Goal: Information Seeking & Learning: Learn about a topic

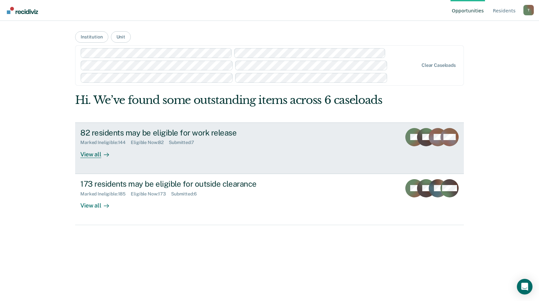
click at [122, 152] on div "82 residents may be eligible for work release Marked Ineligible : 144 Eligible …" at bounding box center [202, 143] width 244 height 30
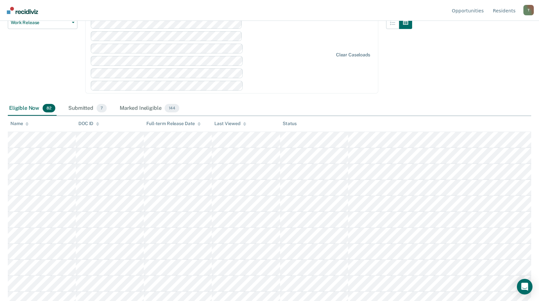
scroll to position [33, 0]
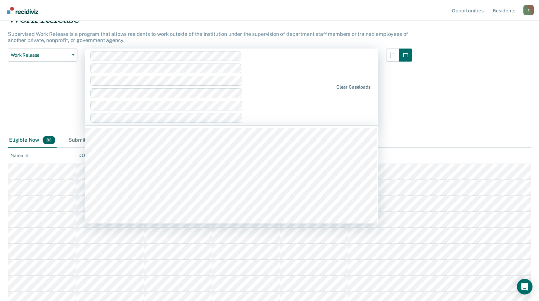
click at [312, 102] on div at bounding box center [211, 87] width 243 height 72
type input "wrdcc"
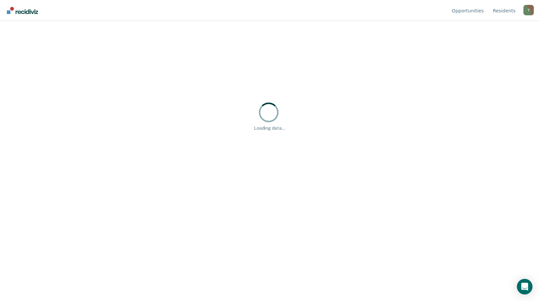
scroll to position [0, 0]
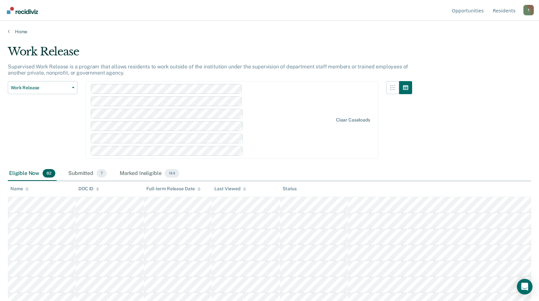
click at [34, 143] on div "Work Release Work Release Outside Clearance" at bounding box center [43, 123] width 70 height 85
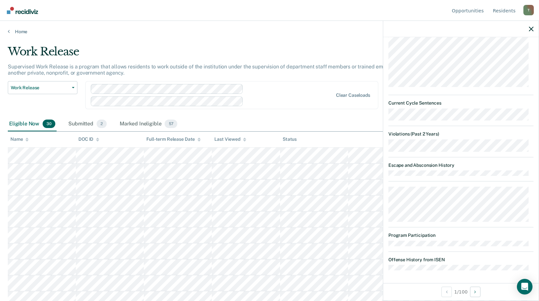
click at [276, 105] on div at bounding box center [212, 95] width 243 height 22
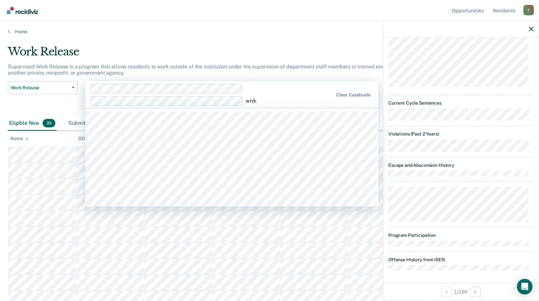
type input "wrdcc"
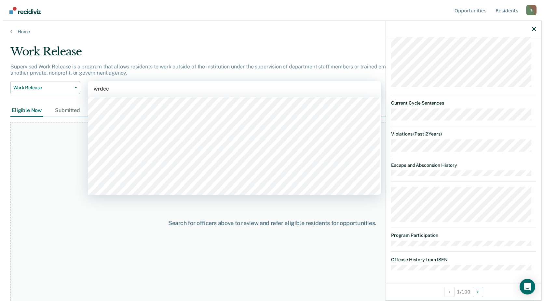
scroll to position [130, 0]
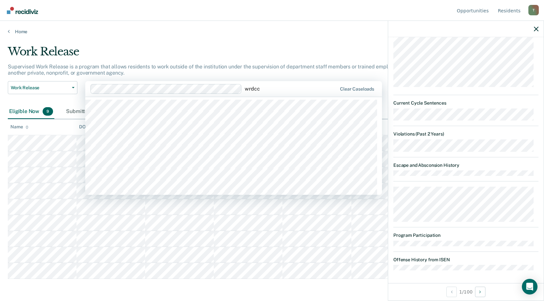
type input "wrdcc"
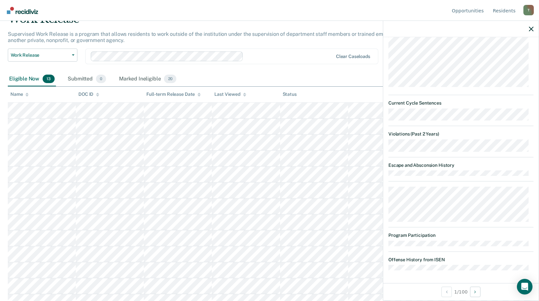
scroll to position [42, 0]
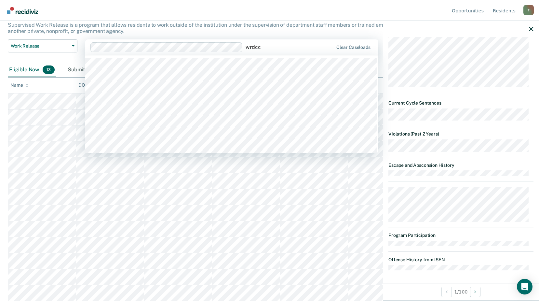
type input "wrdcc"
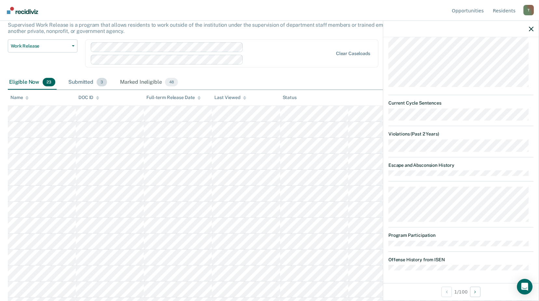
click at [82, 83] on div "Submitted 3" at bounding box center [87, 82] width 41 height 14
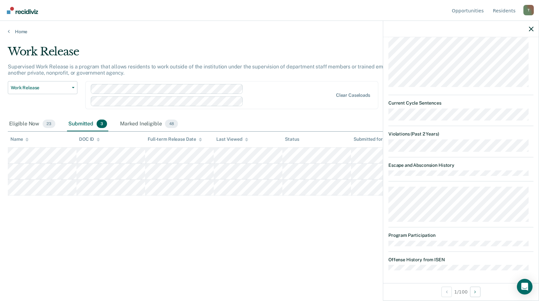
scroll to position [0, 0]
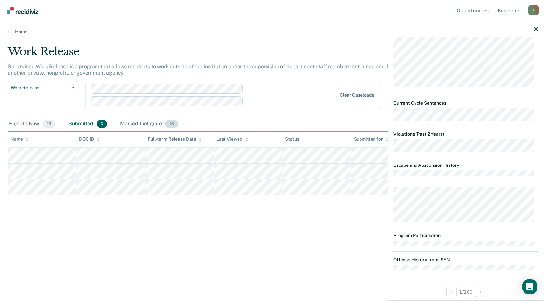
click at [134, 125] on div "Marked Ineligible 48" at bounding box center [149, 124] width 61 height 14
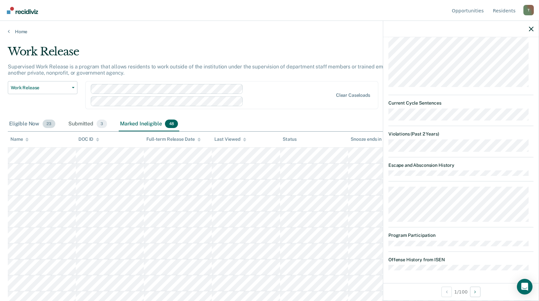
click at [26, 122] on div "Eligible Now 23" at bounding box center [32, 124] width 49 height 14
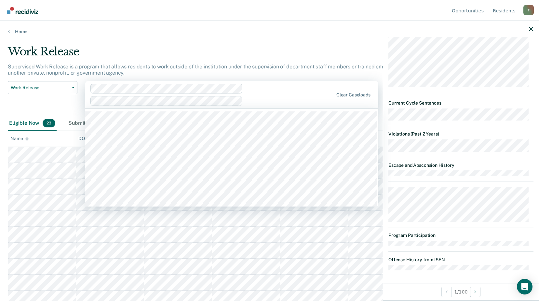
click at [264, 102] on div at bounding box center [290, 100] width 88 height 7
type input "wrdcc"
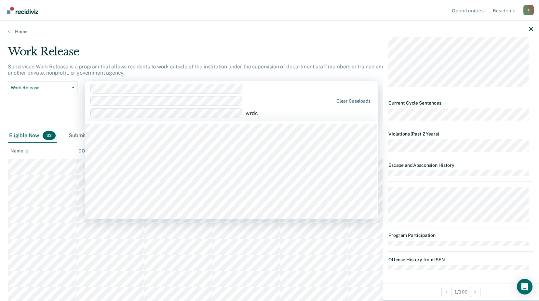
type input "wrdcc"
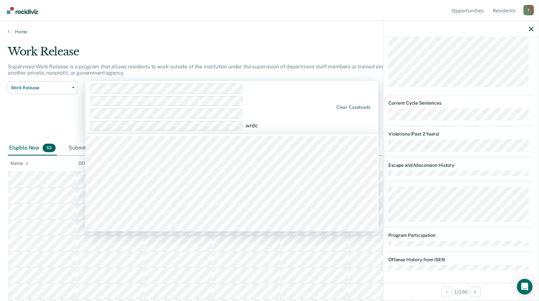
type input "wrdcc"
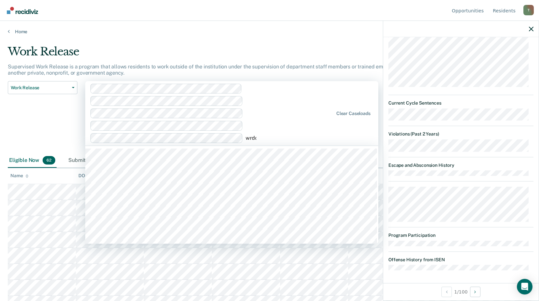
type input "wrdcc"
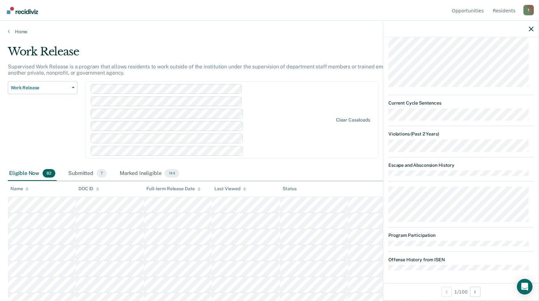
click at [249, 171] on div "Eligible Now 82 Submitted 7 Marked Ineligible 144" at bounding box center [270, 173] width 524 height 15
click at [30, 146] on div "Work Release Work Release Outside Clearance" at bounding box center [43, 123] width 70 height 85
drag, startPoint x: 294, startPoint y: 52, endPoint x: 288, endPoint y: 47, distance: 7.6
click at [294, 52] on div "Work Release" at bounding box center [210, 54] width 404 height 19
drag, startPoint x: 312, startPoint y: 53, endPoint x: 338, endPoint y: 58, distance: 26.5
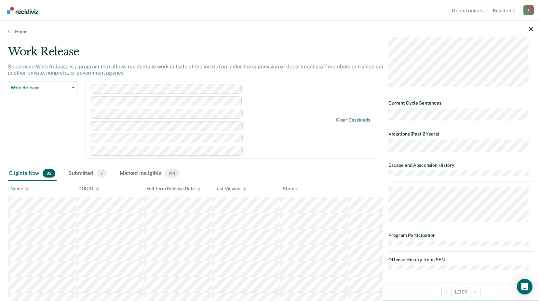
click at [317, 54] on div "Work Release" at bounding box center [210, 54] width 404 height 19
